Goal: Transaction & Acquisition: Purchase product/service

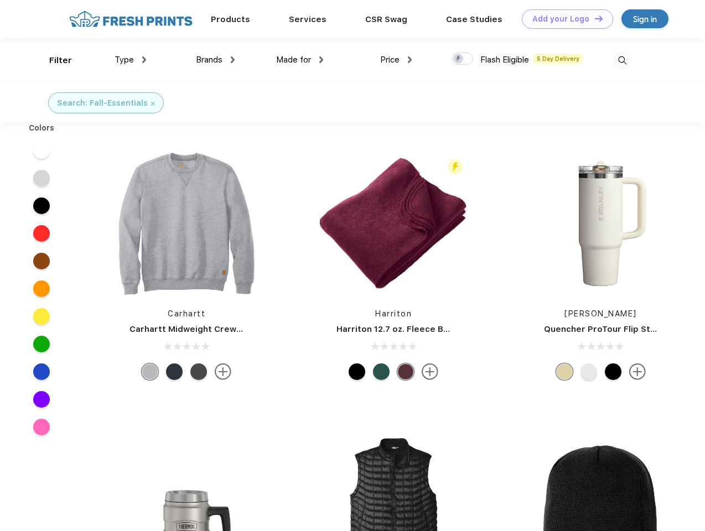
click at [563, 19] on link "Add your Logo Design Tool" at bounding box center [567, 18] width 91 height 19
click at [0, 0] on div "Design Tool" at bounding box center [0, 0] width 0 height 0
click at [594, 18] on link "Add your Logo Design Tool" at bounding box center [567, 18] width 91 height 19
click at [53, 60] on div "Filter" at bounding box center [60, 60] width 23 height 13
click at [131, 60] on span "Type" at bounding box center [124, 60] width 19 height 10
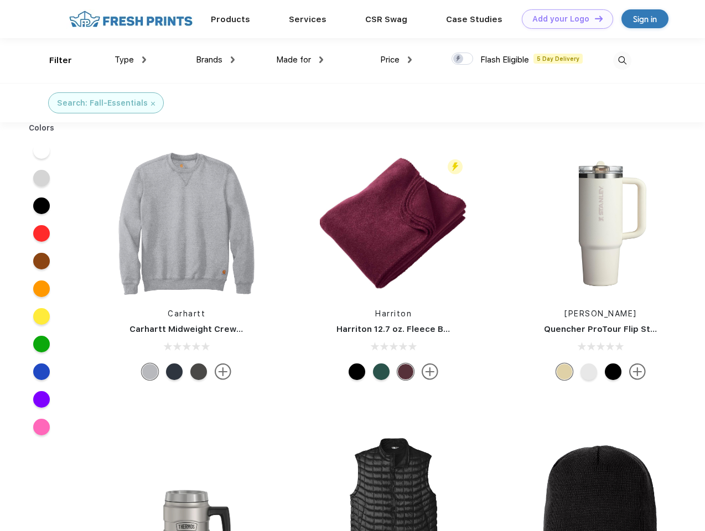
click at [215, 60] on span "Brands" at bounding box center [209, 60] width 27 height 10
click at [300, 60] on span "Made for" at bounding box center [293, 60] width 35 height 10
click at [396, 60] on span "Price" at bounding box center [389, 60] width 19 height 10
click at [463, 59] on div at bounding box center [462, 59] width 22 height 12
click at [459, 59] on input "checkbox" at bounding box center [454, 55] width 7 height 7
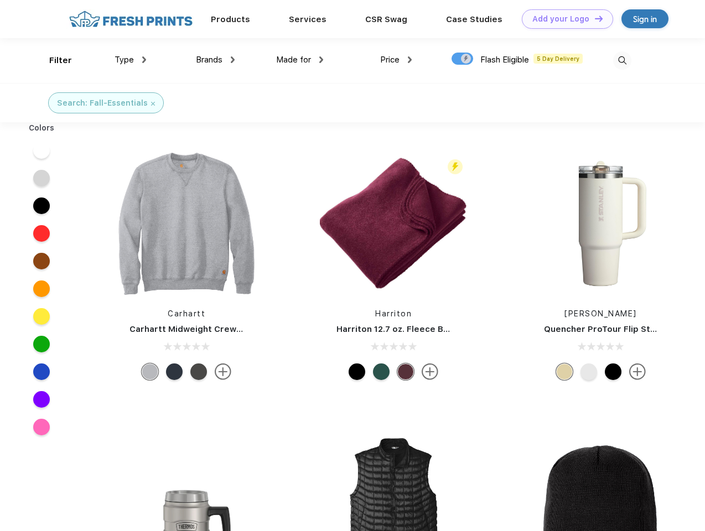
click at [622, 60] on img at bounding box center [622, 60] width 18 height 18
